Goal: Transaction & Acquisition: Purchase product/service

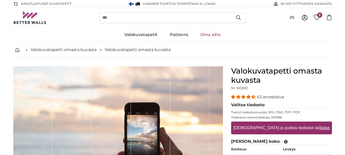
click at [276, 127] on label "[DEMOGRAPHIC_DATA] ja pudota tiedostot tai Selaa" at bounding box center [281, 128] width 100 height 10
click at [276, 123] on input "[DEMOGRAPHIC_DATA] ja pudota tiedostot tai Selaa" at bounding box center [281, 122] width 101 height 2
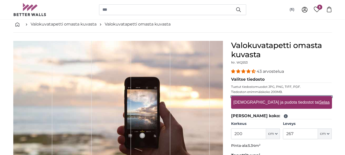
scroll to position [51, 0]
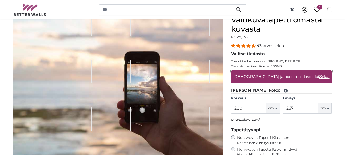
type input "**********"
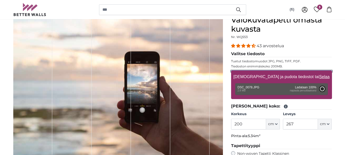
type input "158"
type input "237"
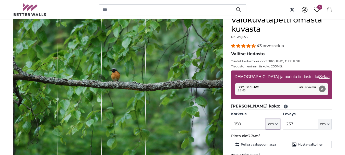
click at [276, 125] on icon "button" at bounding box center [276, 124] width 2 height 1
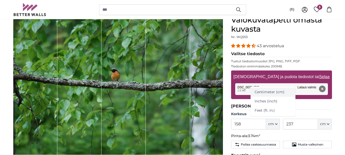
click at [265, 92] on link "Centimeter (cm)" at bounding box center [272, 92] width 45 height 9
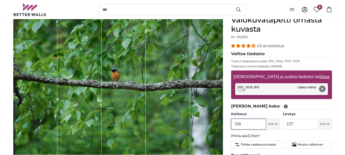
drag, startPoint x: 244, startPoint y: 123, endPoint x: 232, endPoint y: 121, distance: 12.4
click at [232, 121] on input "158" at bounding box center [248, 124] width 35 height 11
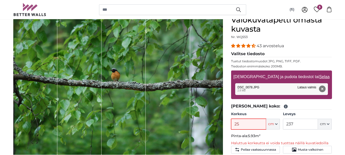
type input "2"
type input "200"
drag, startPoint x: 304, startPoint y: 124, endPoint x: 283, endPoint y: 124, distance: 21.4
click at [283, 124] on div "Korkeus 200 ft cm Centimeter (cm) Inches (inch) Feet (ft. in.) Leveys 237 ft cm…" at bounding box center [281, 121] width 101 height 18
type input "200"
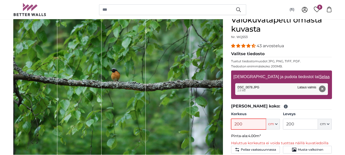
drag, startPoint x: 243, startPoint y: 124, endPoint x: 230, endPoint y: 122, distance: 13.2
click at [231, 122] on input "200" at bounding box center [248, 124] width 35 height 11
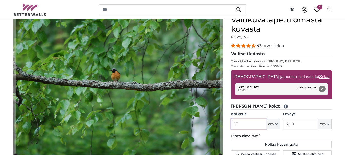
type input "138"
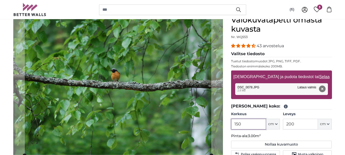
scroll to position [77, 0]
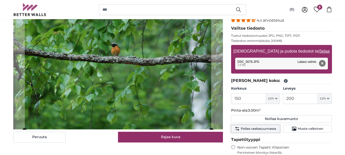
click at [256, 129] on span "Peilaa vaakasuunnassa" at bounding box center [258, 129] width 35 height 4
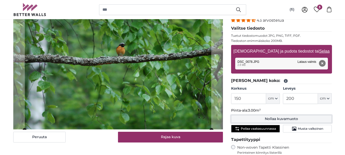
click at [272, 118] on button "Nollaa kuvamuoto" at bounding box center [281, 119] width 101 height 8
type input "158"
type input "237"
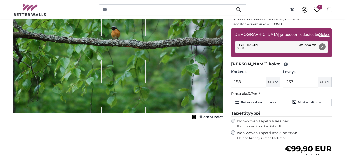
scroll to position [102, 0]
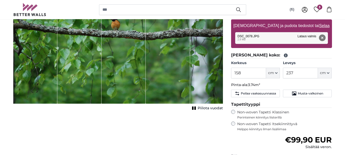
click at [259, 123] on label "Non-woven Tapetti Itsekiinnittyvä Helppo kiinnitys ilman lisäliimaa" at bounding box center [284, 126] width 95 height 10
click at [256, 113] on label "Non-woven Tapetti Klassinen Perinteinen kiinnitys liisterillä" at bounding box center [284, 115] width 95 height 10
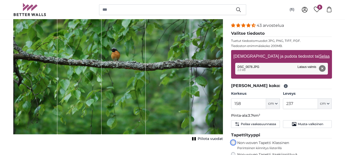
scroll to position [77, 0]
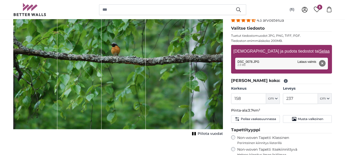
click at [322, 63] on button "Poista" at bounding box center [321, 63] width 7 height 7
